Goal: Task Accomplishment & Management: Manage account settings

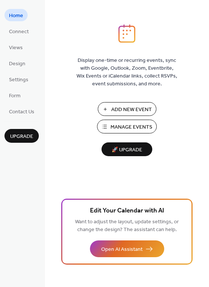
click at [124, 128] on span "Manage Events" at bounding box center [131, 127] width 42 height 8
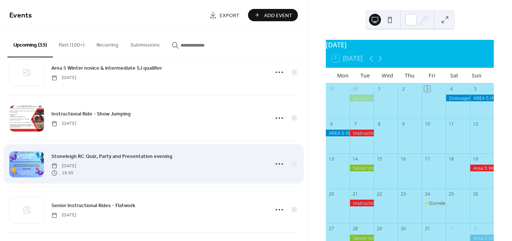
scroll to position [223, 0]
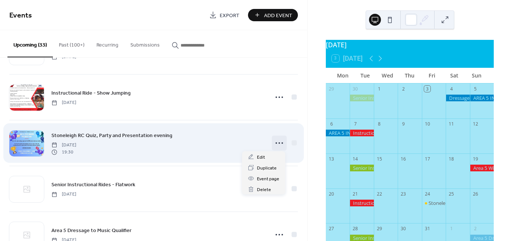
click at [278, 140] on icon at bounding box center [279, 143] width 12 height 12
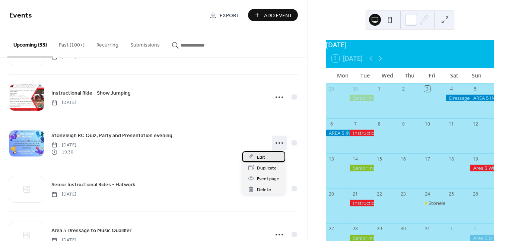
click at [261, 158] on span "Edit" at bounding box center [261, 157] width 8 height 8
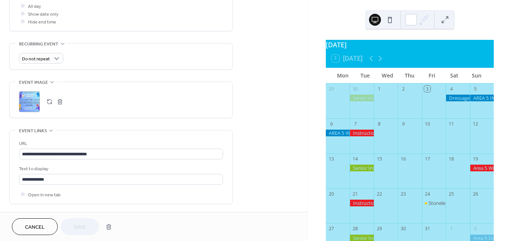
scroll to position [298, 0]
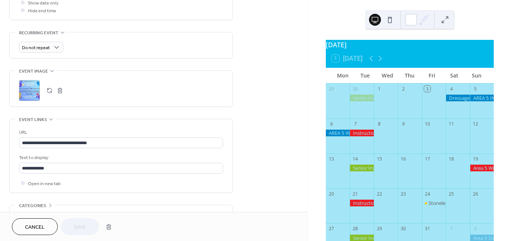
click at [59, 88] on button "button" at bounding box center [60, 90] width 10 height 10
click at [50, 91] on button "button" at bounding box center [49, 90] width 10 height 10
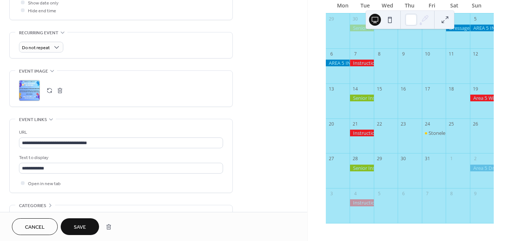
scroll to position [74, 0]
click at [77, 231] on span "Save" at bounding box center [80, 227] width 12 height 8
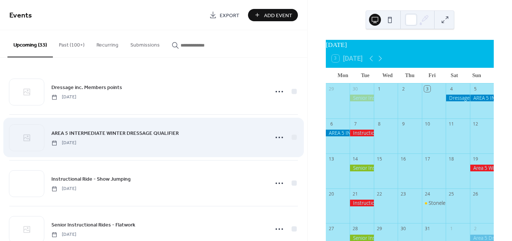
click at [108, 133] on span "AREA 5 INTERMEDIATE WINTER DRESSAGE QUALIFIER" at bounding box center [114, 134] width 127 height 8
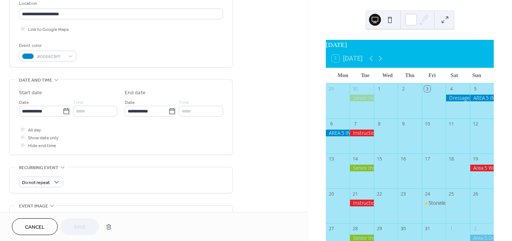
scroll to position [186, 0]
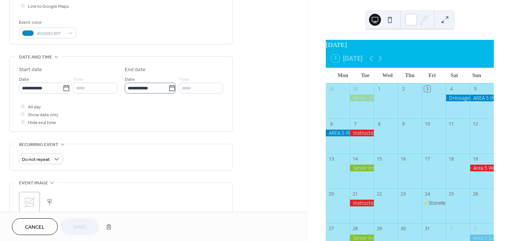
click at [169, 88] on icon at bounding box center [171, 88] width 7 height 7
click at [168, 88] on input "**********" at bounding box center [147, 88] width 44 height 11
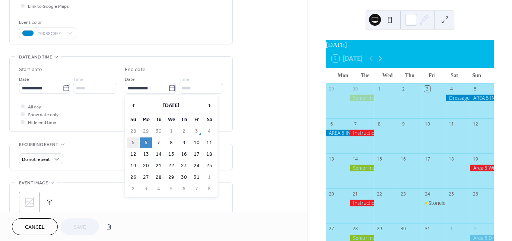
click at [131, 139] on td "5" at bounding box center [133, 142] width 12 height 11
type input "**********"
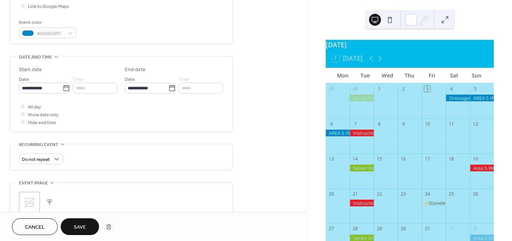
click at [85, 230] on span "Save" at bounding box center [80, 227] width 12 height 8
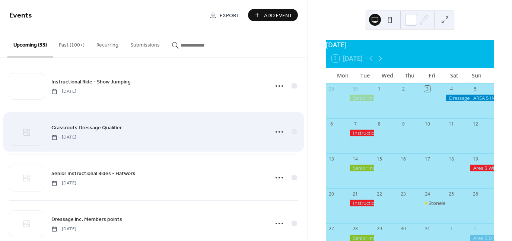
scroll to position [521, 0]
